Goal: Communication & Community: Answer question/provide support

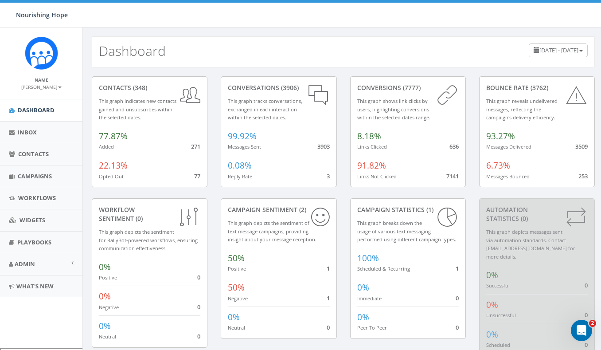
click at [565, 51] on span "June 11, 2025 - September 9, 2025" at bounding box center [558, 50] width 39 height 8
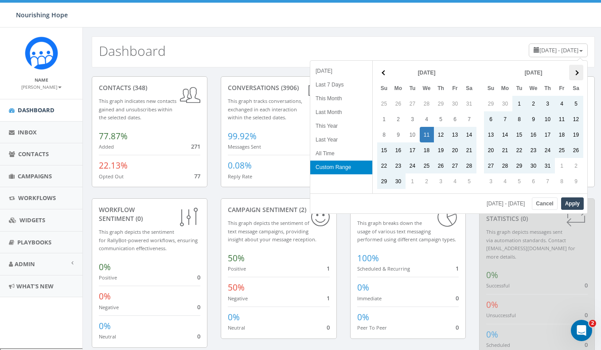
click at [576, 70] on span at bounding box center [575, 72] width 5 height 5
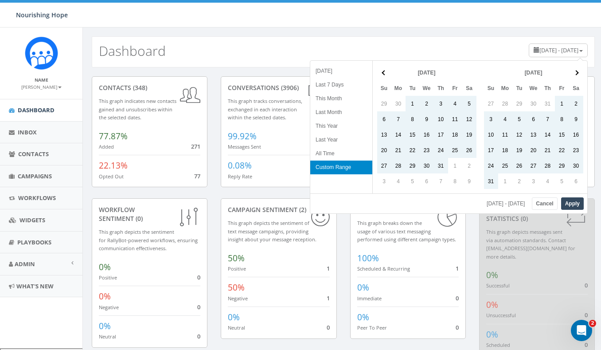
click at [576, 70] on span at bounding box center [575, 72] width 5 height 5
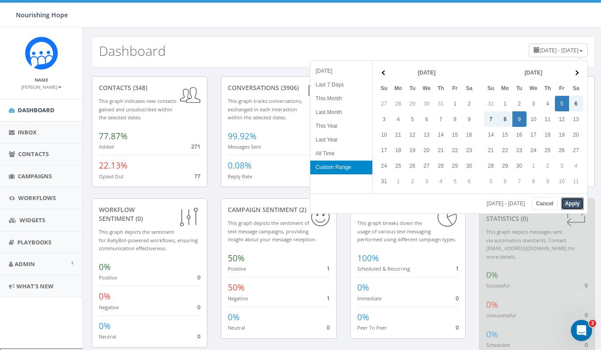
click at [577, 202] on button "Apply" at bounding box center [572, 203] width 23 height 12
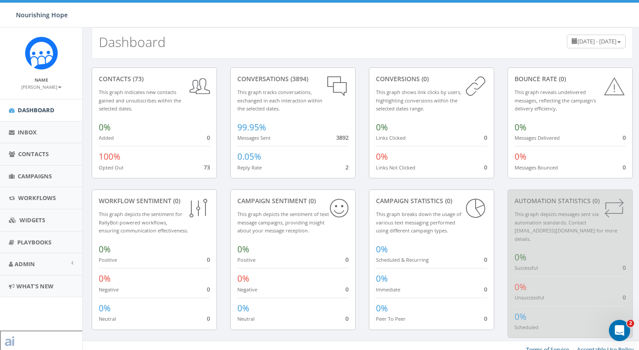
click at [375, 156] on div "conversions (0) This graph shows link clicks by users, highlighting conversions…" at bounding box center [431, 122] width 125 height 111
click at [381, 129] on span "0%" at bounding box center [382, 127] width 12 height 12
click at [382, 159] on span "0%" at bounding box center [382, 157] width 12 height 12
click at [578, 39] on span "September 5, 2025 - September 9, 2025" at bounding box center [597, 41] width 39 height 8
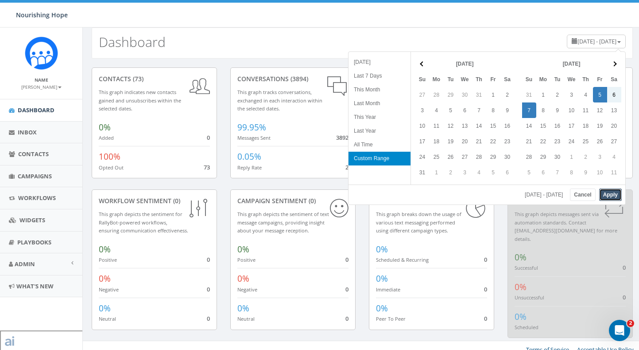
click at [600, 193] on button "Apply" at bounding box center [611, 194] width 23 height 12
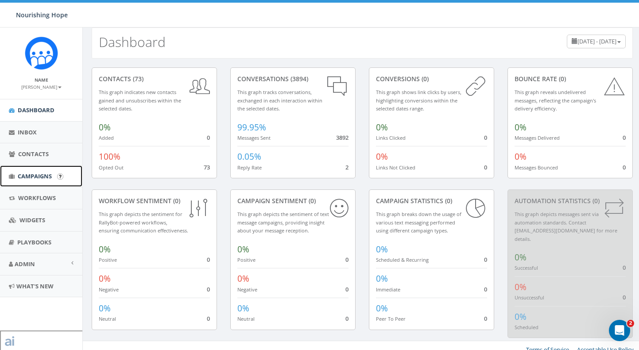
click at [31, 171] on link "Campaigns" at bounding box center [41, 176] width 82 height 22
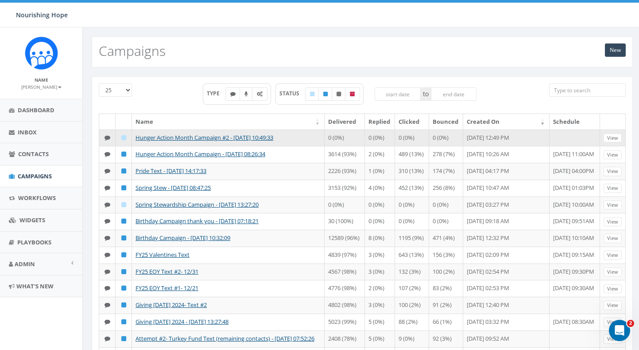
drag, startPoint x: 472, startPoint y: 146, endPoint x: 457, endPoint y: 137, distance: 17.7
click at [464, 137] on td "[DATE] 12:49 PM" at bounding box center [507, 137] width 86 height 17
copy td "[DATE] 12:49 PM"
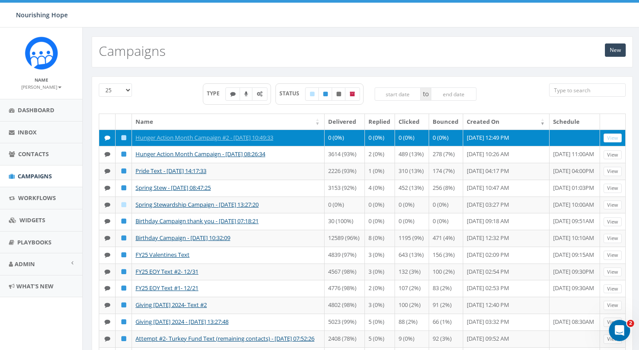
click at [483, 146] on td "[DATE] 12:49 PM" at bounding box center [507, 137] width 86 height 17
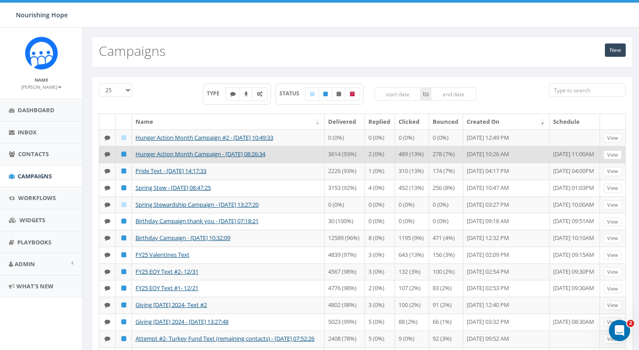
drag, startPoint x: 572, startPoint y: 170, endPoint x: 539, endPoint y: 163, distance: 33.5
click at [539, 163] on tr "Hunger Action Month Campaign - [DATE] 08:26:34 3614 (93%) 2 (0%) 489 (13%) 278 …" at bounding box center [362, 154] width 527 height 17
copy tr "AM [DATE] 11:00AM"
click at [562, 163] on td "[DATE] 11:00AM" at bounding box center [575, 154] width 51 height 17
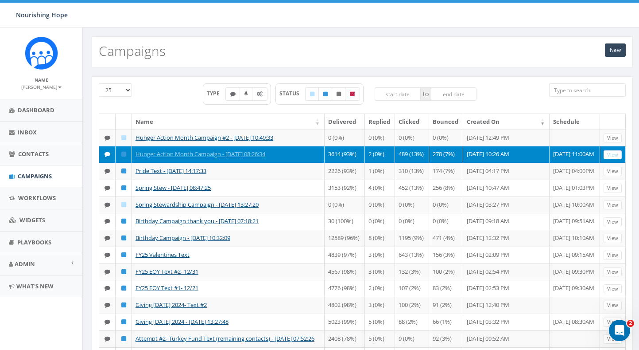
click at [501, 163] on td "[DATE] 10:26 AM" at bounding box center [507, 154] width 86 height 17
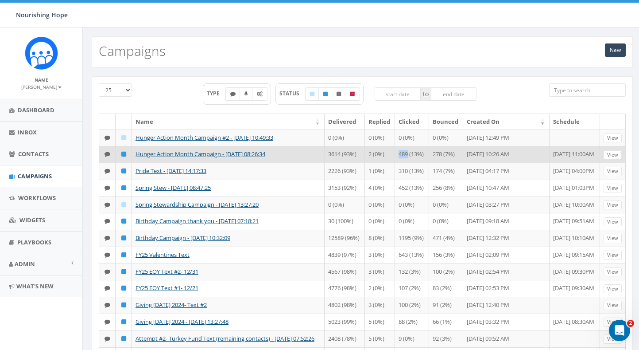
drag, startPoint x: 405, startPoint y: 162, endPoint x: 390, endPoint y: 162, distance: 14.6
click at [395, 162] on td "489 (13%)" at bounding box center [412, 154] width 34 height 17
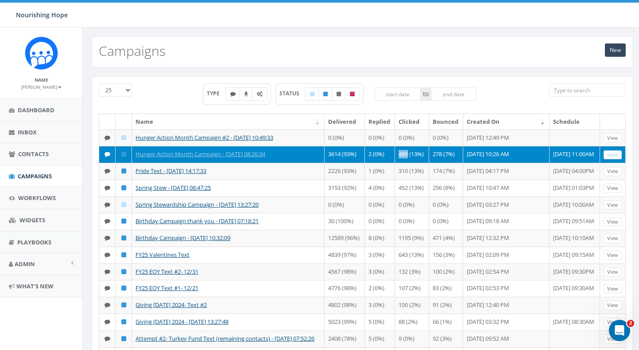
copy td "489"
click at [265, 158] on link "Hunger Action Month Campaign - [DATE] 08:26:34" at bounding box center [201, 154] width 130 height 8
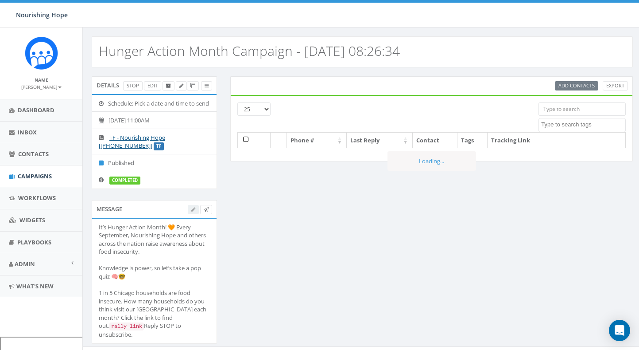
select select
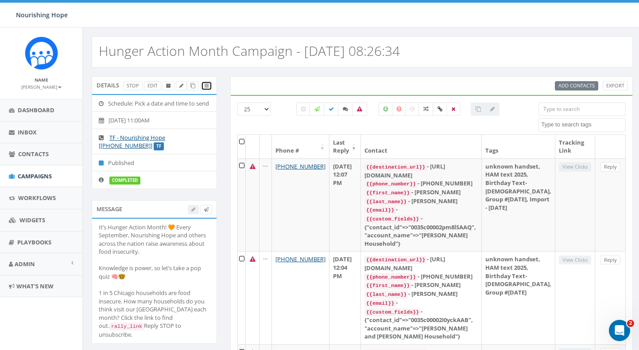
click at [209, 86] on link at bounding box center [206, 85] width 11 height 9
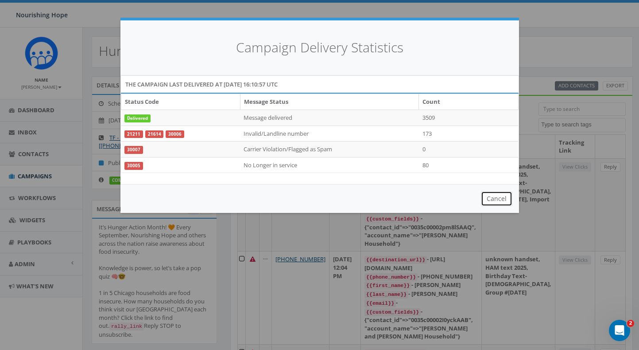
click at [502, 201] on button "Cancel" at bounding box center [496, 198] width 31 height 15
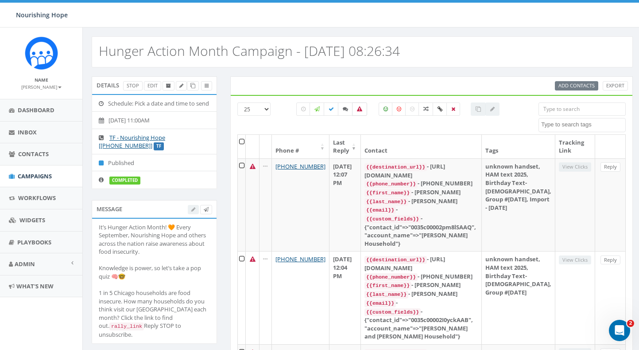
click at [364, 110] on label at bounding box center [359, 108] width 15 height 13
click at [358, 107] on icon at bounding box center [359, 108] width 5 height 5
checkbox input "false"
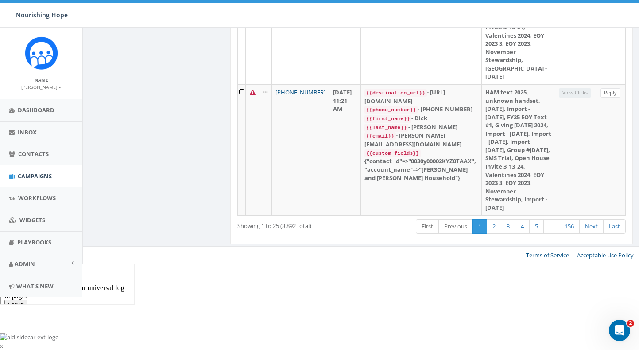
scroll to position [3465, 0]
drag, startPoint x: 284, startPoint y: 313, endPoint x: 296, endPoint y: 313, distance: 12.9
click at [296, 230] on div "Showing 1 to 25 (3,892 total)" at bounding box center [315, 224] width 154 height 12
copy div "3,892"
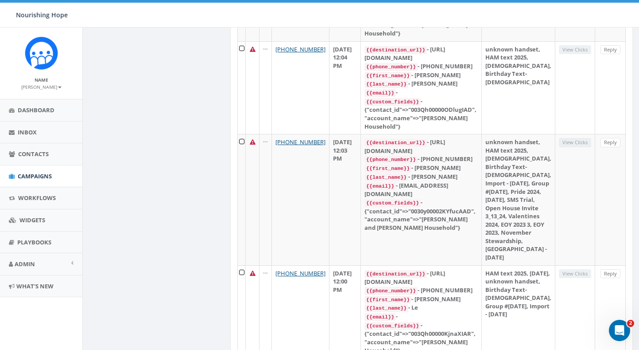
scroll to position [0, 0]
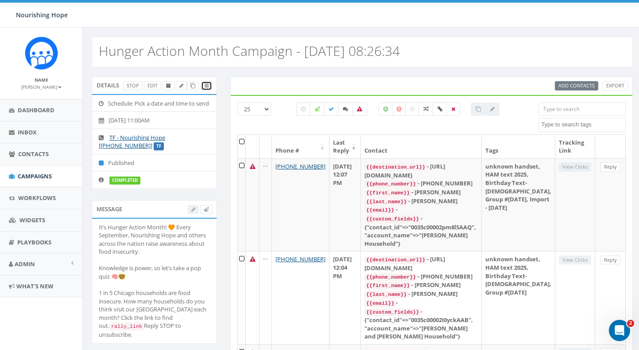
click at [206, 88] on icon at bounding box center [207, 85] width 4 height 5
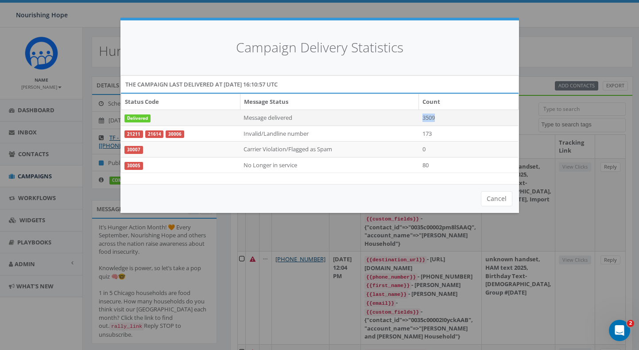
drag, startPoint x: 440, startPoint y: 117, endPoint x: 424, endPoint y: 117, distance: 16.4
click at [424, 117] on td "3509" at bounding box center [468, 117] width 99 height 16
copy td "3509"
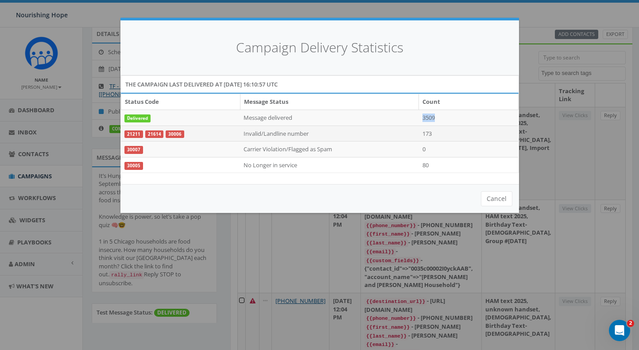
scroll to position [80, 0]
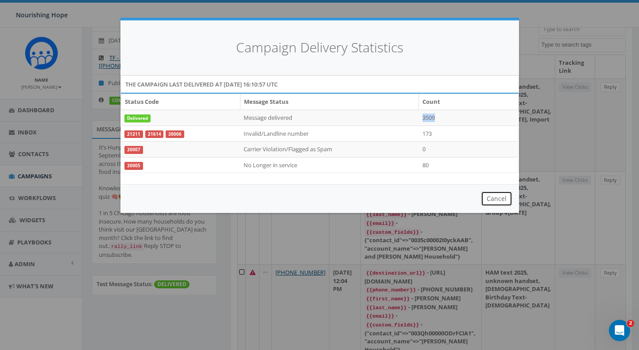
click at [508, 199] on button "Cancel" at bounding box center [496, 198] width 31 height 15
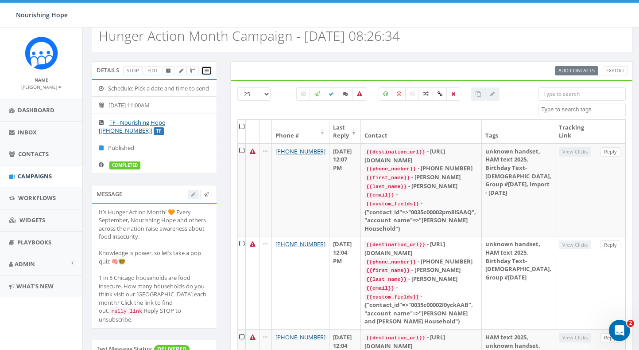
scroll to position [0, 0]
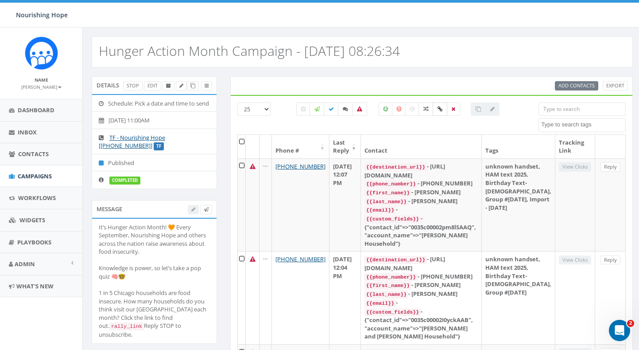
click at [443, 111] on label at bounding box center [440, 108] width 15 height 13
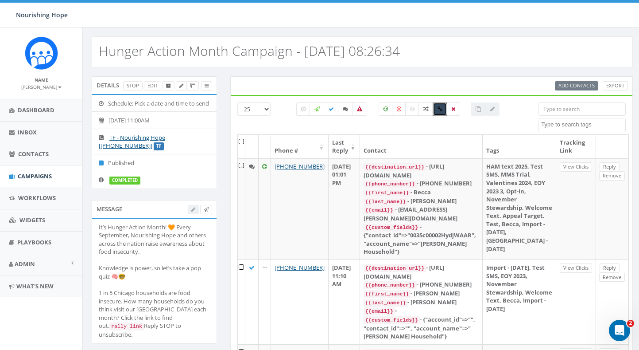
click at [442, 107] on icon at bounding box center [440, 108] width 5 height 5
checkbox input "false"
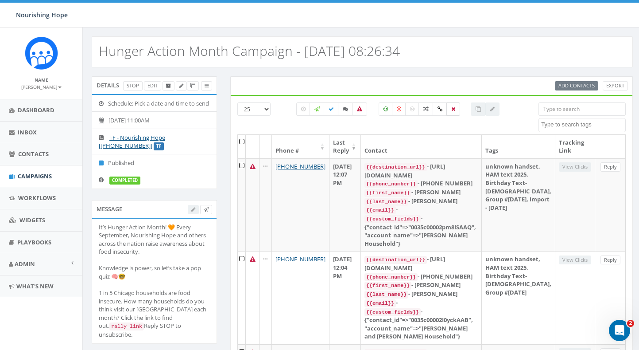
click at [455, 109] on icon at bounding box center [454, 108] width 4 height 5
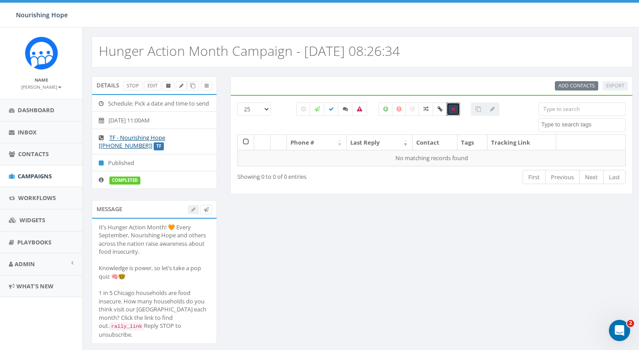
click at [455, 109] on icon at bounding box center [454, 108] width 4 height 5
checkbox input "false"
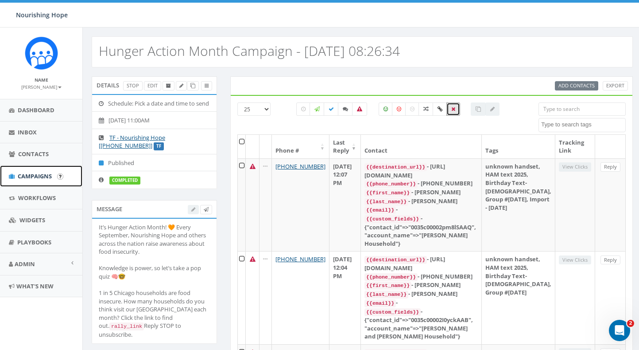
click at [44, 177] on span "Campaigns" at bounding box center [35, 176] width 34 height 8
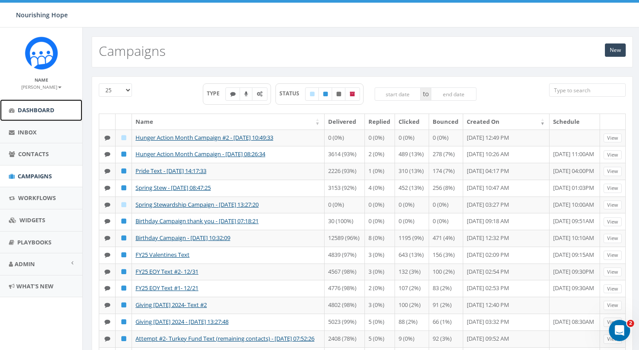
click at [31, 114] on link "Dashboard" at bounding box center [41, 110] width 82 height 22
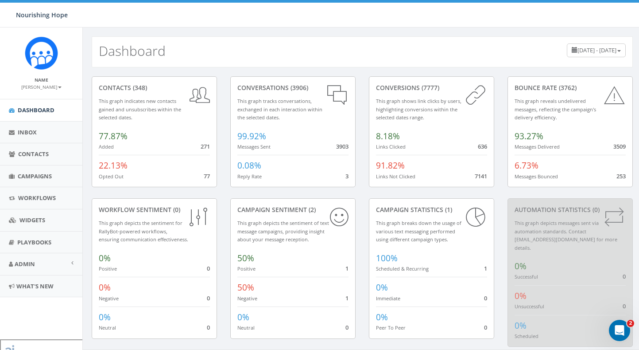
click at [620, 53] on div "June 11, 2025 - September 9, 2025" at bounding box center [596, 50] width 59 height 14
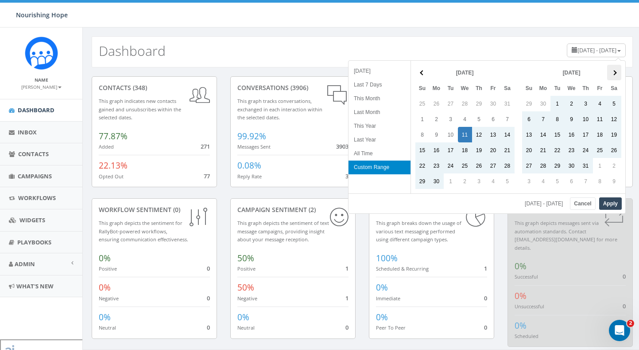
click at [611, 72] on th at bounding box center [615, 73] width 14 height 16
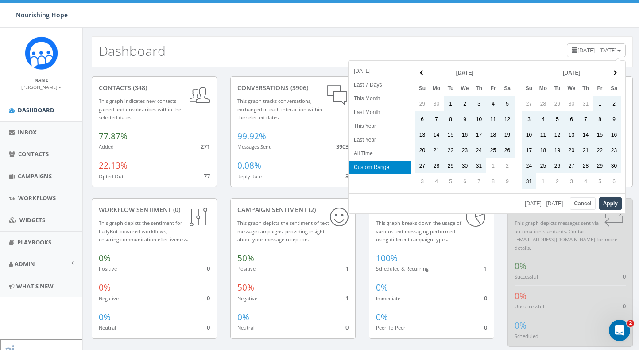
click at [611, 72] on th at bounding box center [615, 73] width 14 height 16
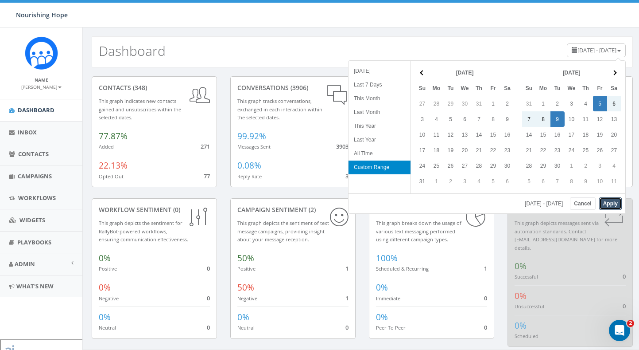
click at [617, 204] on button "Apply" at bounding box center [611, 203] width 23 height 12
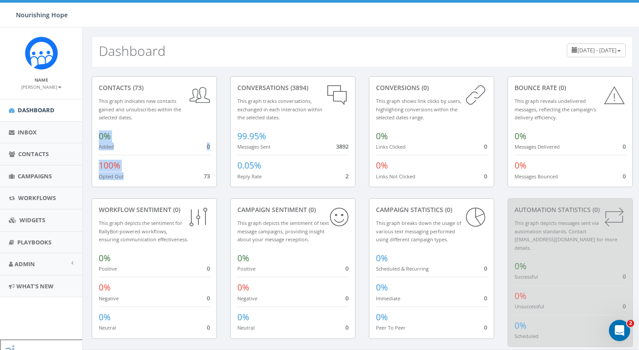
drag, startPoint x: 199, startPoint y: 176, endPoint x: 211, endPoint y: 176, distance: 11.5
click at [211, 176] on div "contacts (73) This graph indicates new contacts gained and unsubscribes within …" at bounding box center [154, 131] width 125 height 111
click at [197, 170] on div "100% Opted Out 73" at bounding box center [154, 167] width 111 height 25
drag, startPoint x: 203, startPoint y: 174, endPoint x: 210, endPoint y: 175, distance: 6.7
click at [210, 175] on div "contacts (73) This graph indicates new contacts gained and unsubscribes within …" at bounding box center [154, 131] width 125 height 111
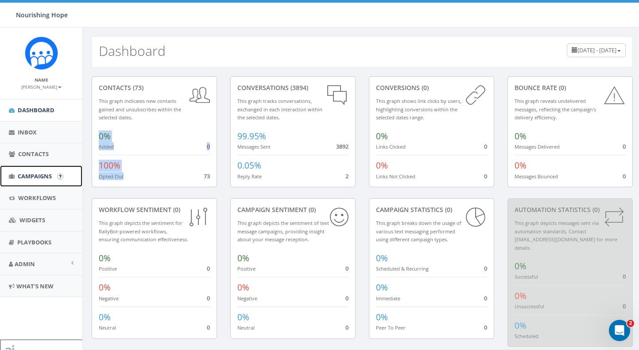
click at [37, 181] on link "Campaigns" at bounding box center [41, 176] width 82 height 22
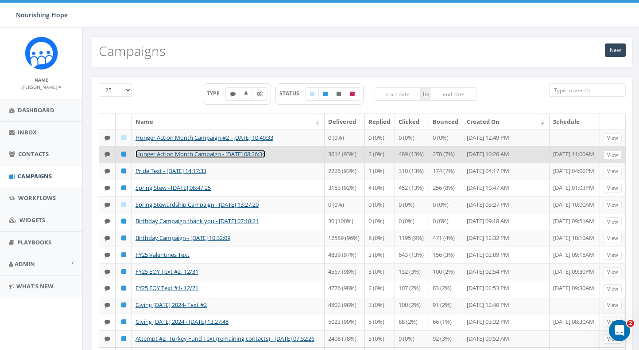
click at [237, 158] on link "Hunger Action Month Campaign - 09/02/2025, 08:26:34" at bounding box center [201, 154] width 130 height 8
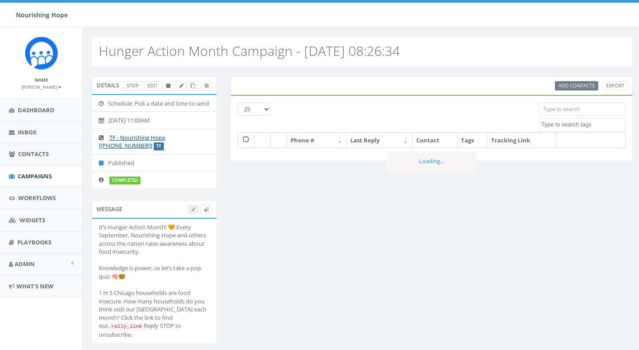
select select
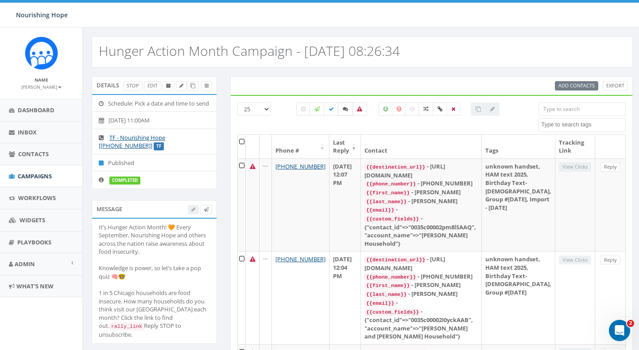
click at [347, 110] on icon at bounding box center [345, 108] width 5 height 5
checkbox input "true"
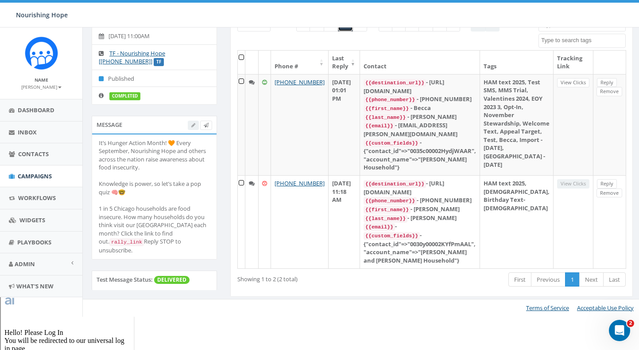
scroll to position [94, 0]
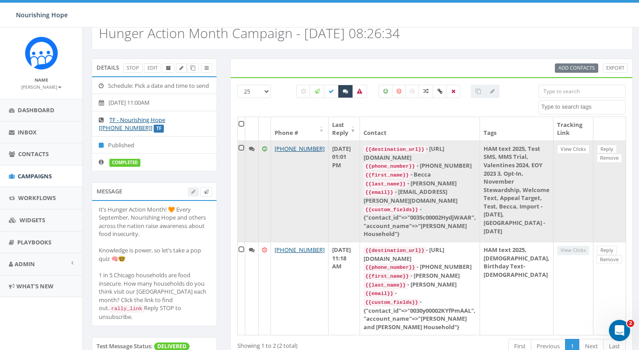
scroll to position [12, 0]
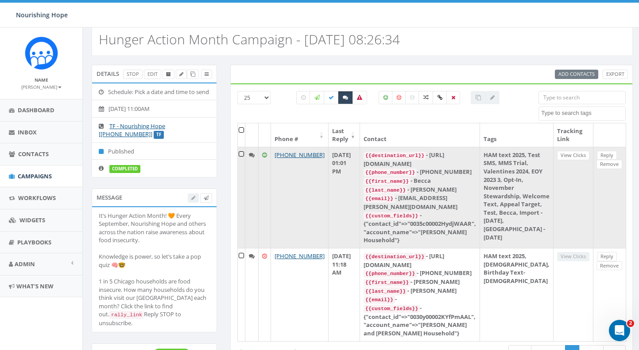
click at [305, 248] on td "+1 815-527-1645" at bounding box center [300, 197] width 58 height 101
click at [255, 156] on icon at bounding box center [252, 155] width 6 height 6
click at [597, 157] on link "Reply" at bounding box center [607, 155] width 20 height 9
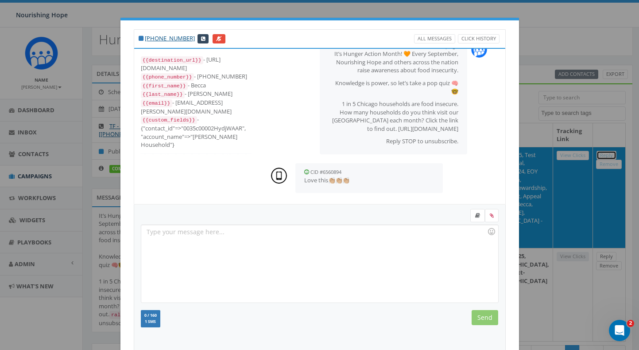
scroll to position [0, 0]
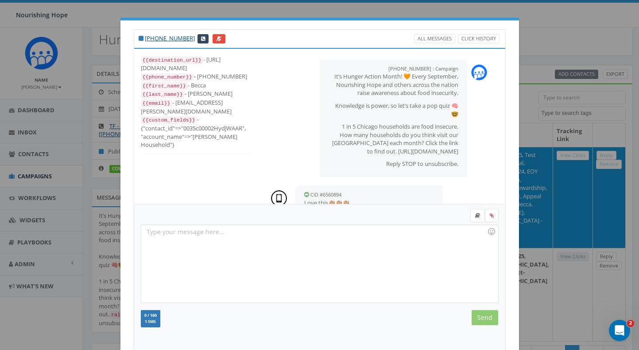
click at [323, 248] on div at bounding box center [319, 264] width 357 height 78
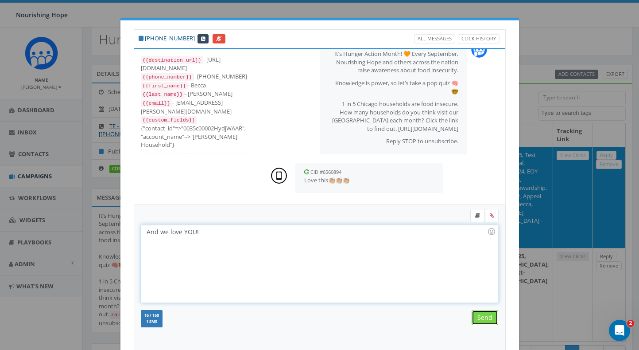
click at [478, 324] on input "Send" at bounding box center [485, 317] width 27 height 15
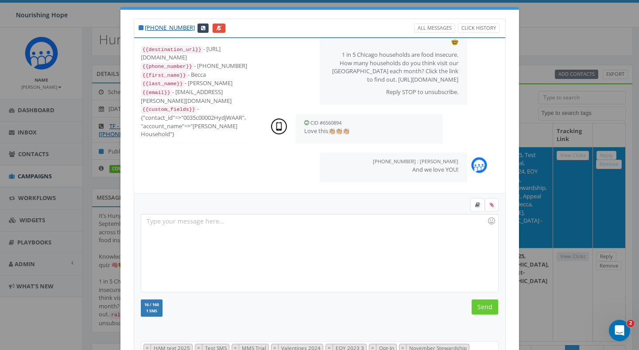
scroll to position [104, 0]
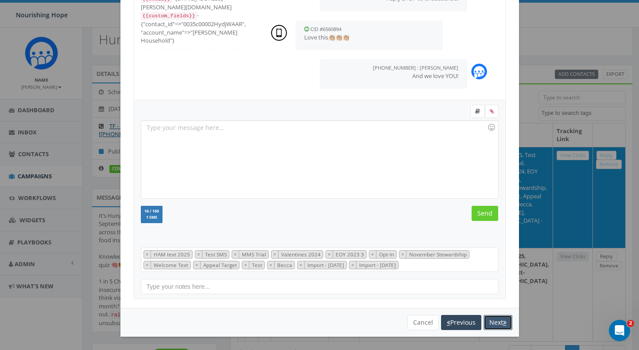
click at [493, 324] on button "Next" at bounding box center [498, 322] width 29 height 15
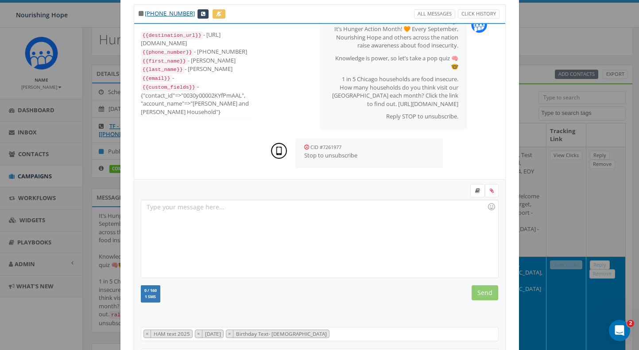
scroll to position [0, 0]
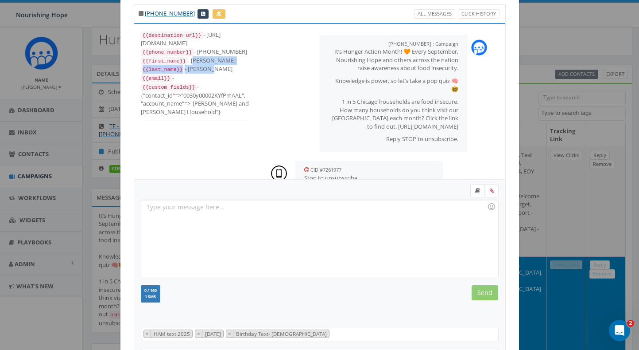
drag, startPoint x: 214, startPoint y: 71, endPoint x: 195, endPoint y: 62, distance: 21.8
click at [195, 62] on div "{{destination_url}} - https://rally.link/link/ecLZcg {{phone_number}} - +187260…" at bounding box center [196, 74] width 110 height 86
copy div "Carol {{last_name}} - Tarnoff"
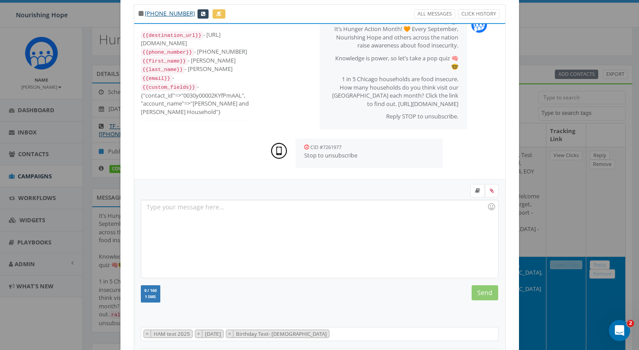
click at [254, 82] on div "{{destination_url}} - https://rally.link/link/ecLZcg {{phone_number}} - +187260…" at bounding box center [196, 78] width 124 height 108
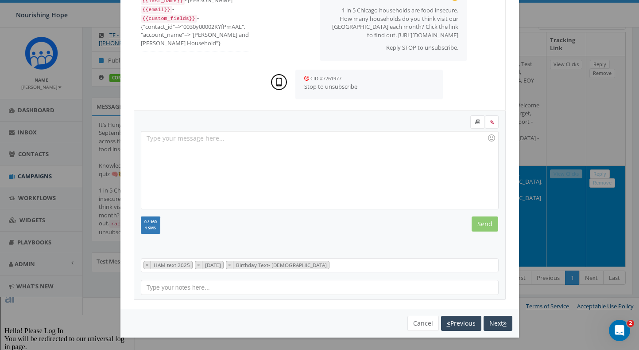
scroll to position [94, 0]
click at [500, 322] on button "Next" at bounding box center [498, 322] width 29 height 15
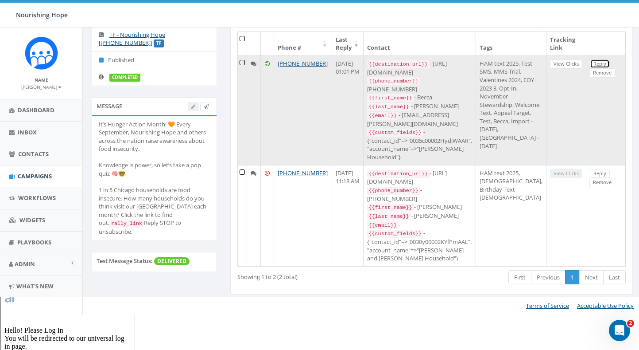
scroll to position [0, 0]
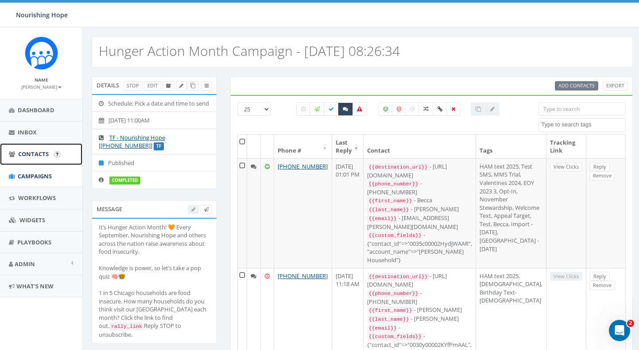
click at [43, 156] on span "Contacts" at bounding box center [33, 154] width 31 height 8
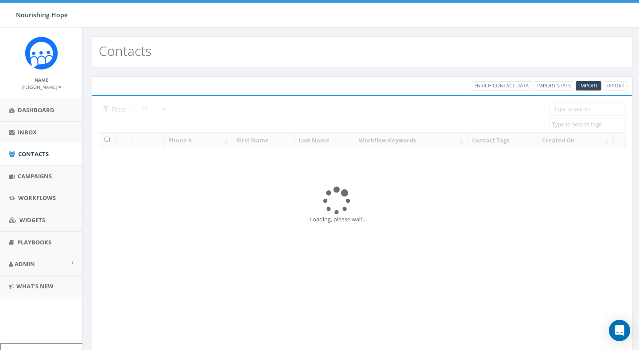
select select
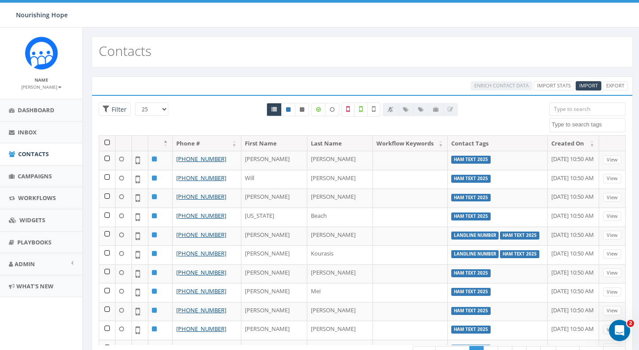
click at [581, 109] on input "search" at bounding box center [587, 108] width 77 height 13
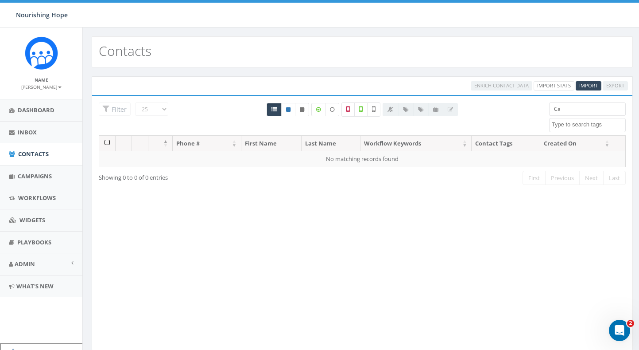
type input "C"
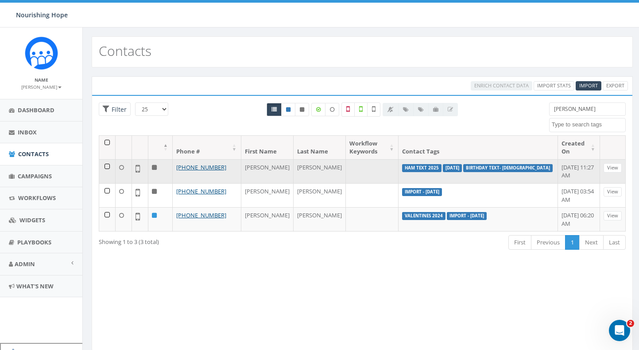
type input "[PERSON_NAME]"
click at [107, 168] on td at bounding box center [107, 171] width 16 height 24
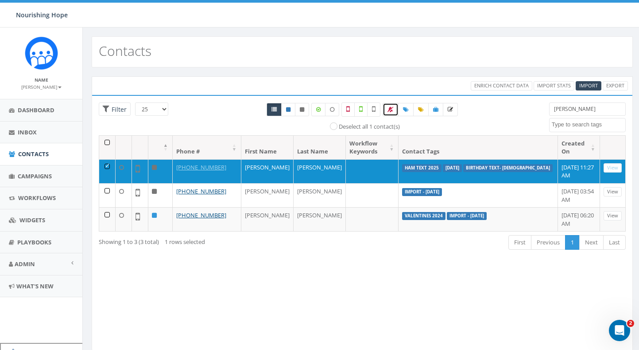
click at [392, 107] on icon at bounding box center [391, 109] width 6 height 5
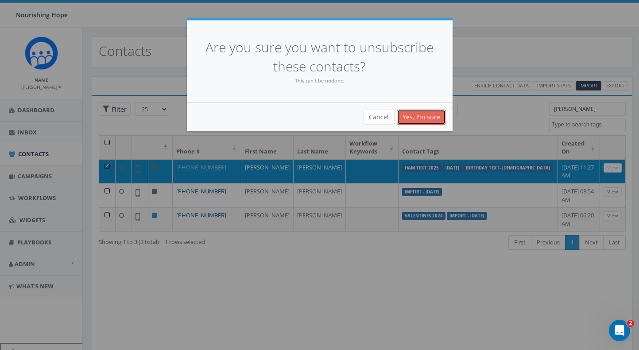
click at [415, 119] on link "Yes, I'm sure" at bounding box center [421, 116] width 49 height 15
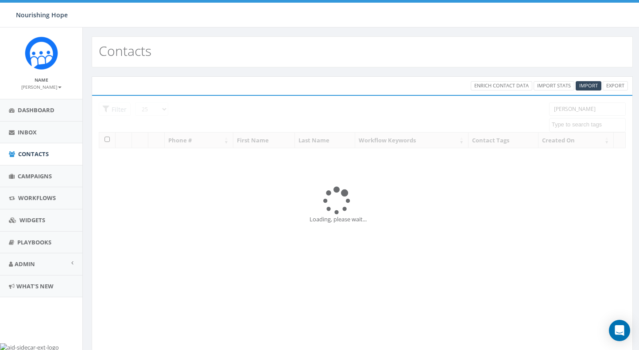
select select
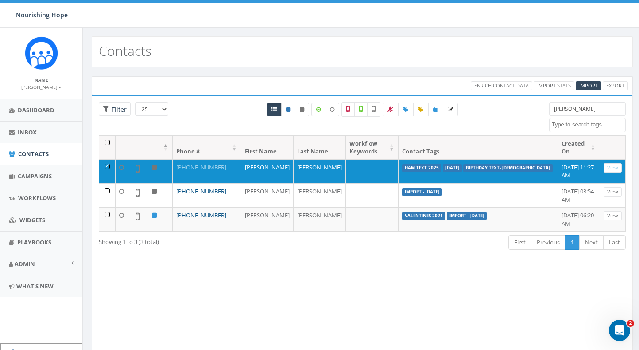
click at [358, 303] on div "Loading the filters, please wait!! Phone Number is is not First Name is is not …" at bounding box center [363, 222] width 542 height 255
click at [36, 156] on span "Contacts" at bounding box center [33, 154] width 31 height 8
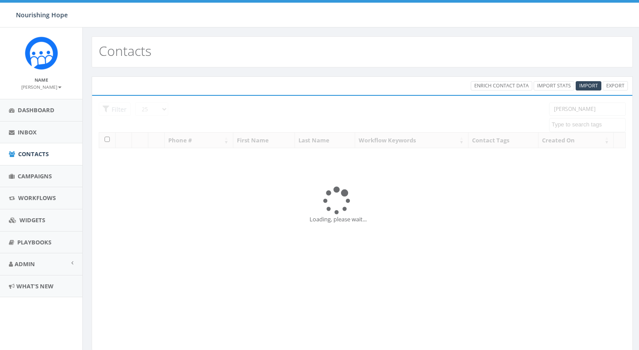
select select
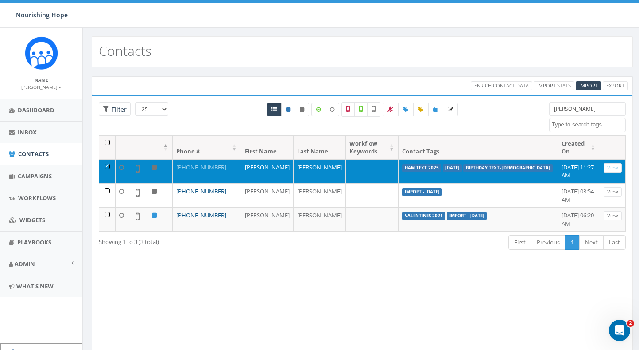
click at [106, 164] on td at bounding box center [107, 171] width 16 height 24
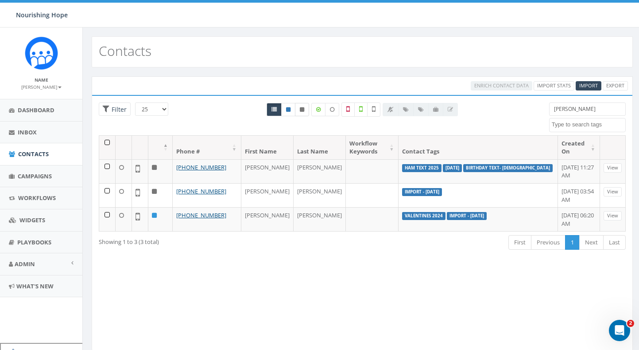
click at [302, 110] on icon at bounding box center [302, 109] width 4 height 5
radio input "true"
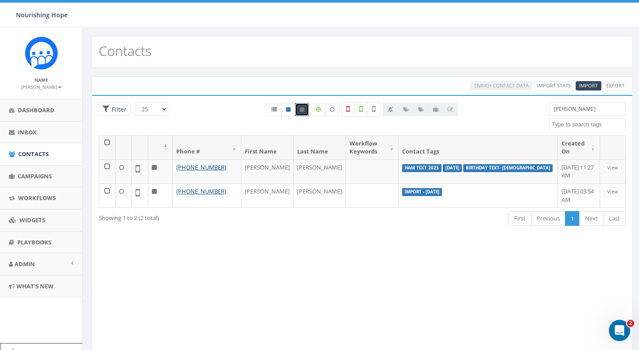
click at [291, 109] on link at bounding box center [288, 109] width 14 height 13
radio input "true"
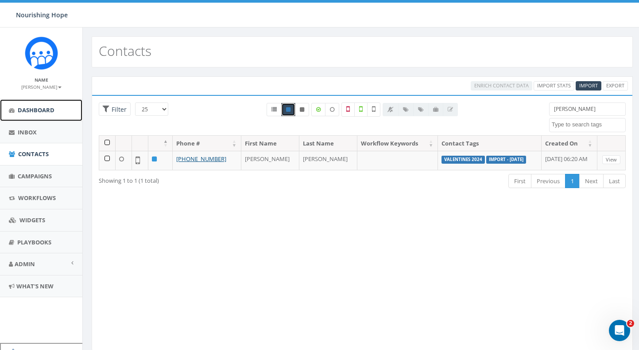
click at [35, 110] on span "Dashboard" at bounding box center [36, 110] width 37 height 8
